Goal: Communication & Community: Participate in discussion

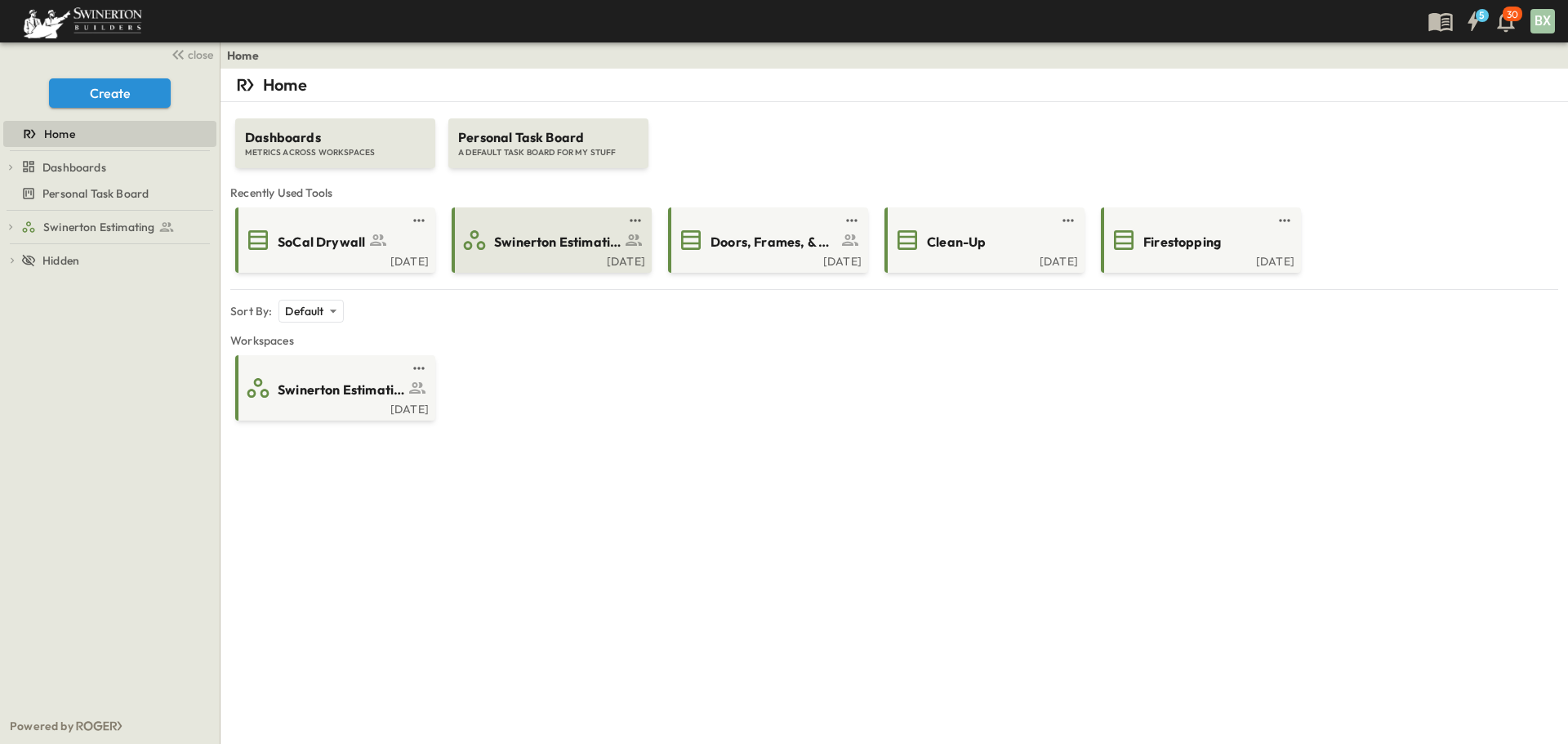
click at [565, 261] on div "[DATE]" at bounding box center [549, 260] width 191 height 13
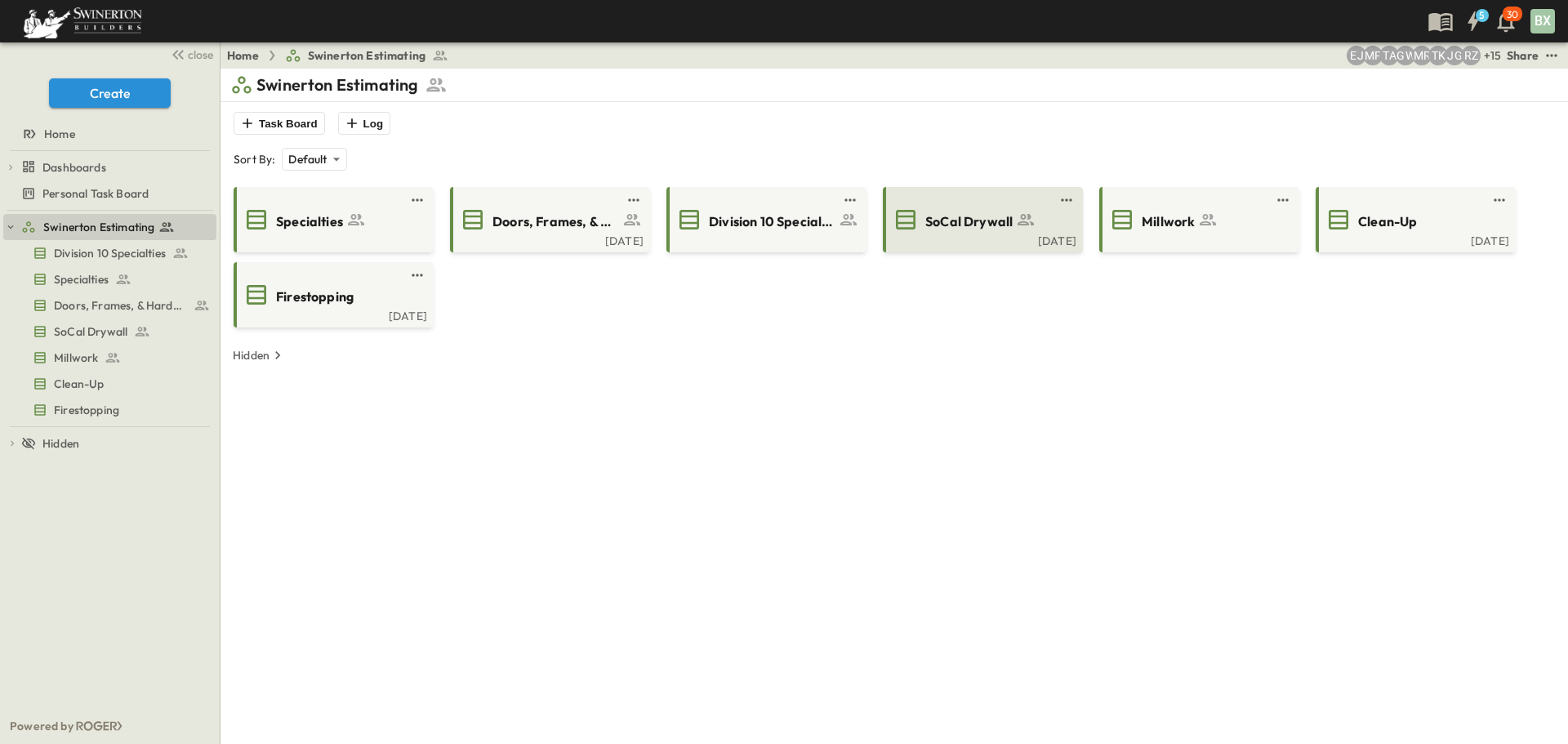
click at [995, 236] on div "[DATE]" at bounding box center [980, 240] width 191 height 13
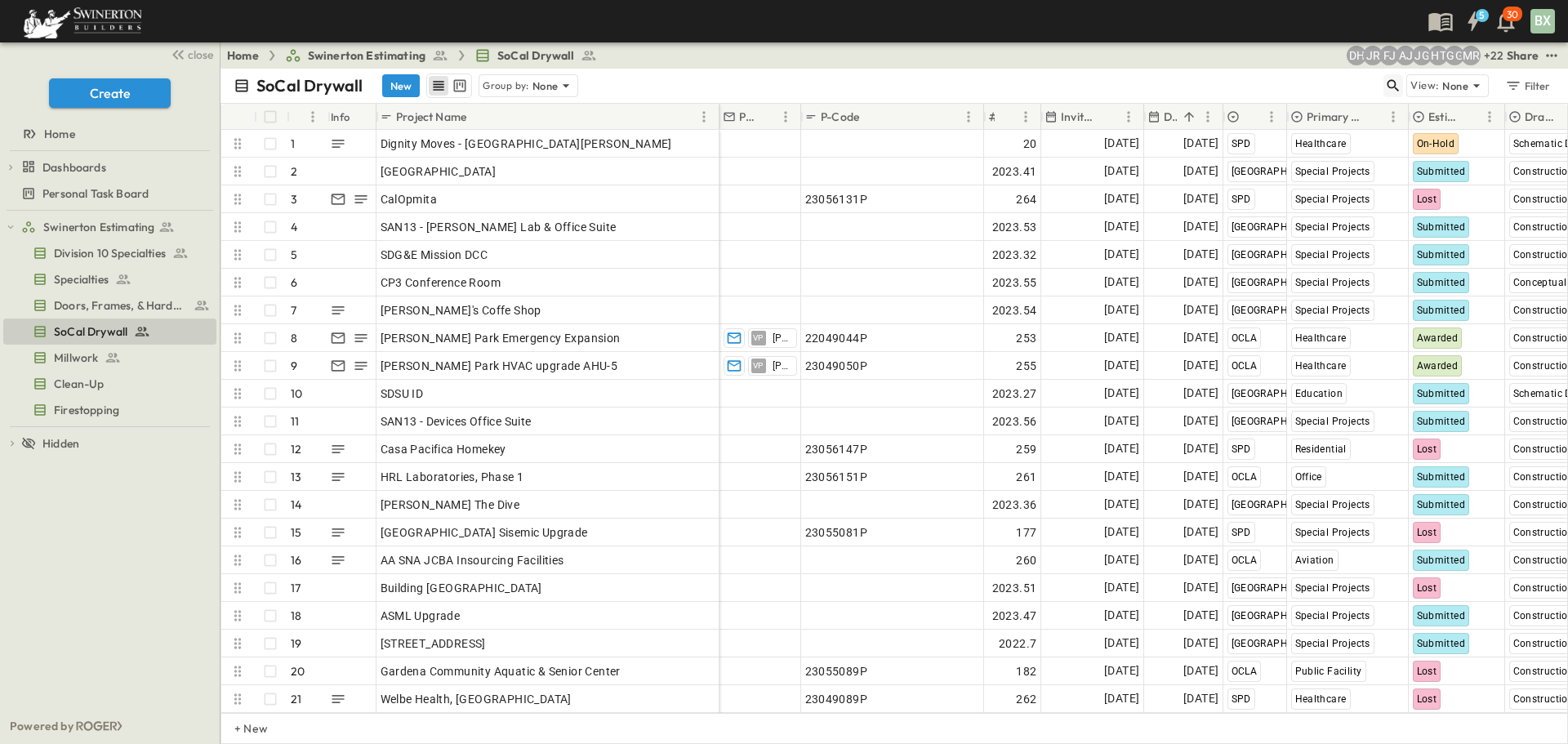
click at [1389, 88] on icon "button" at bounding box center [1393, 86] width 17 height 17
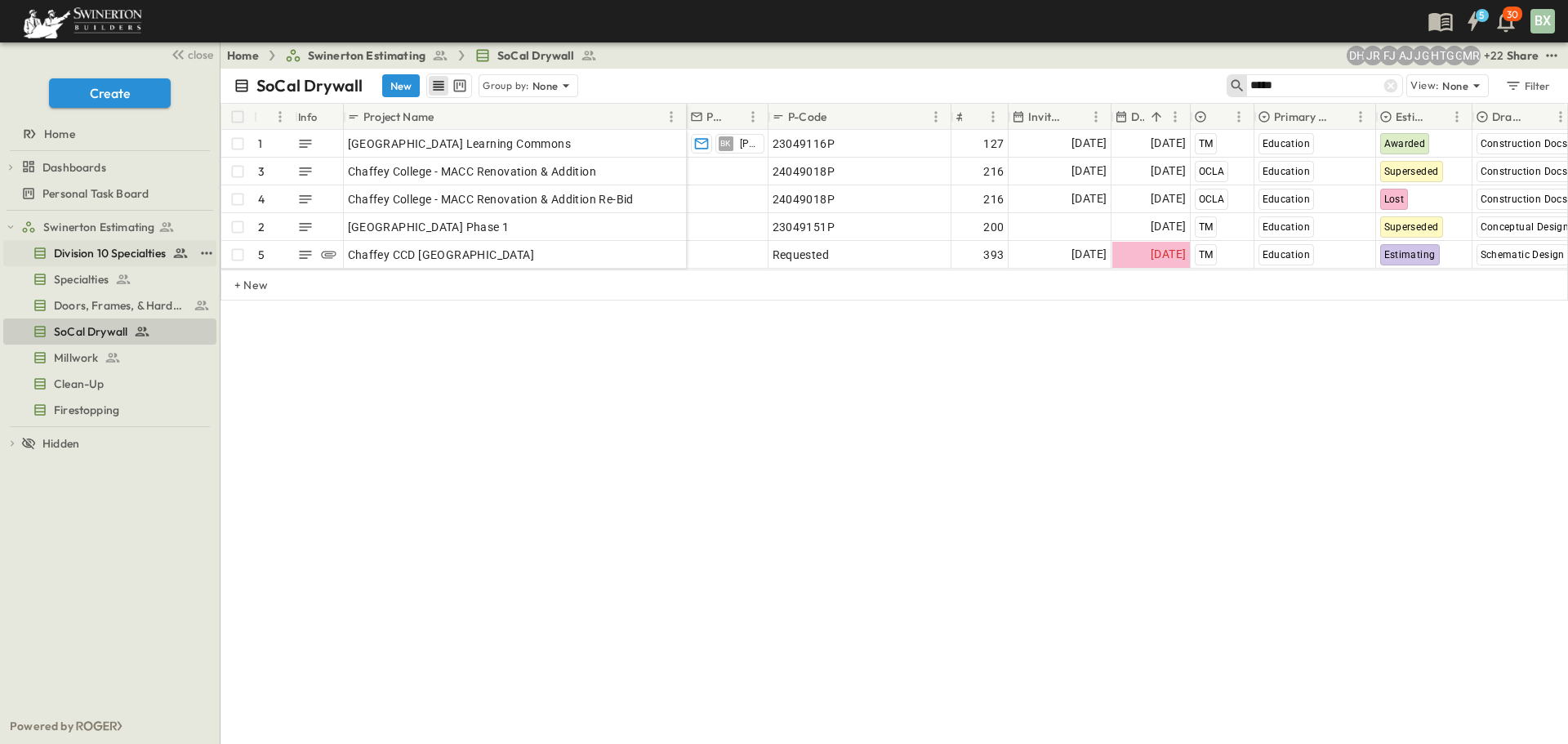
type input "*****"
